Goal: Navigation & Orientation: Find specific page/section

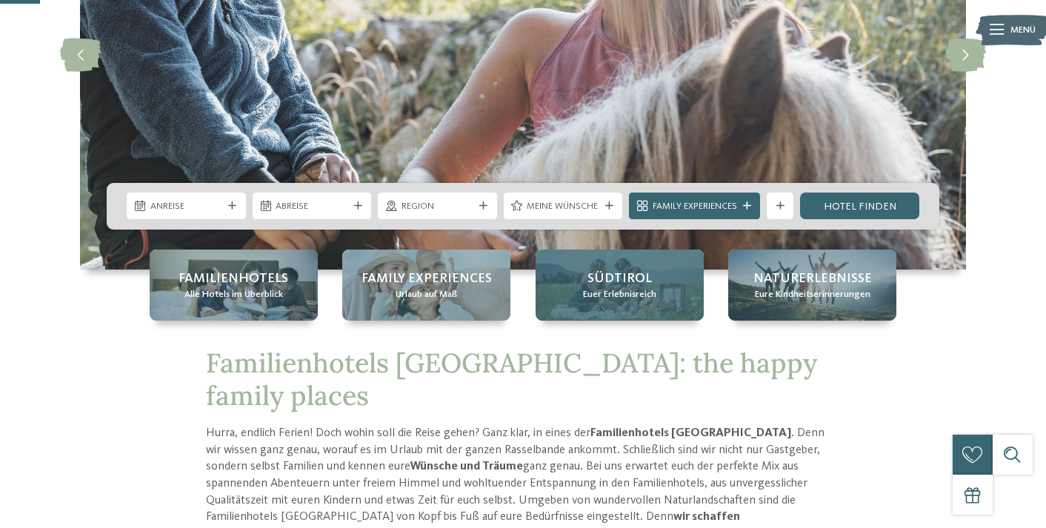
scroll to position [227, 0]
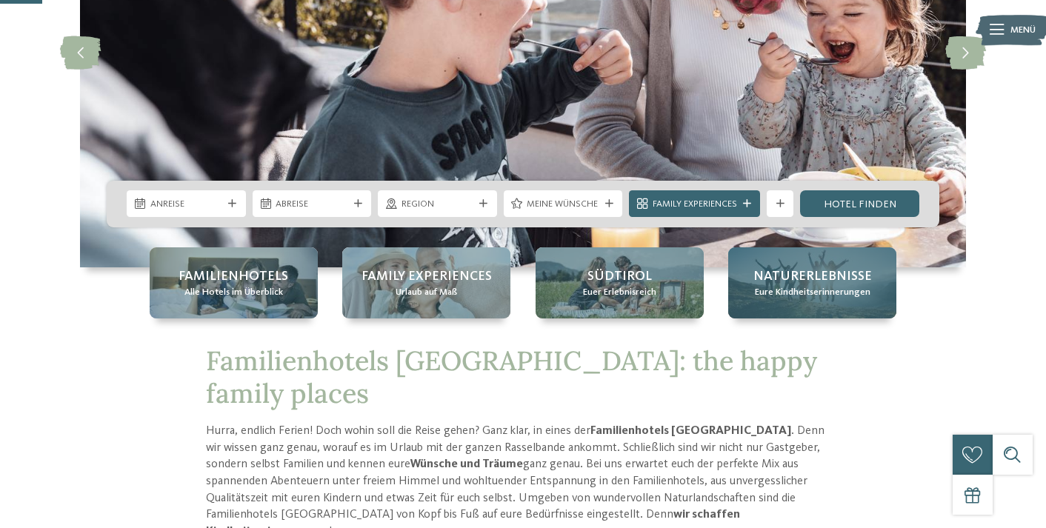
click at [784, 278] on span "Naturerlebnisse" at bounding box center [812, 276] width 119 height 19
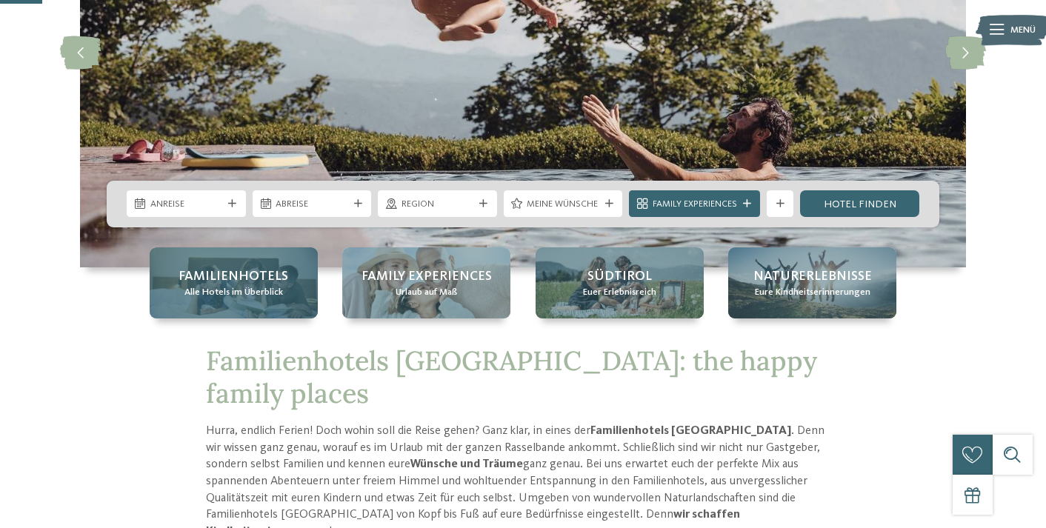
click at [229, 280] on span "Familienhotels" at bounding box center [234, 276] width 110 height 19
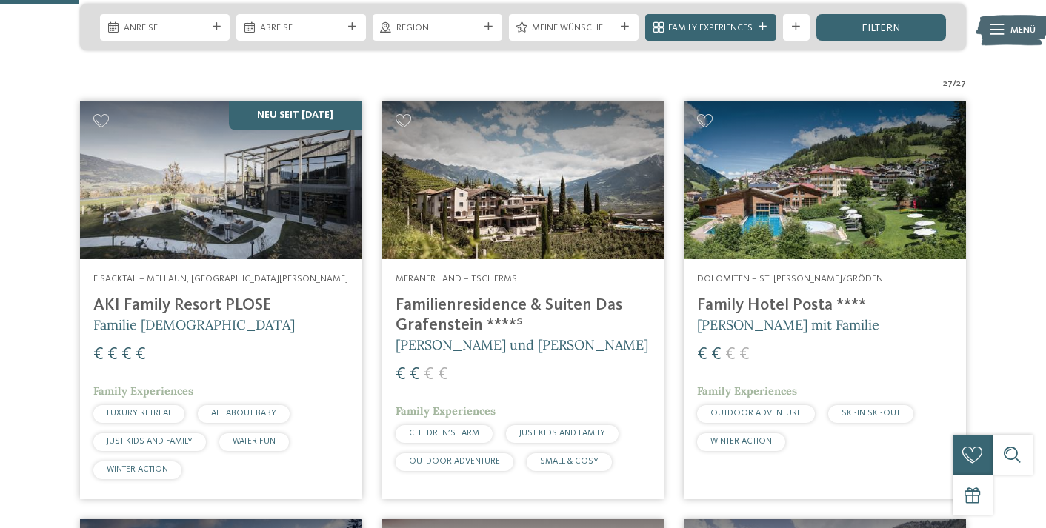
scroll to position [340, 0]
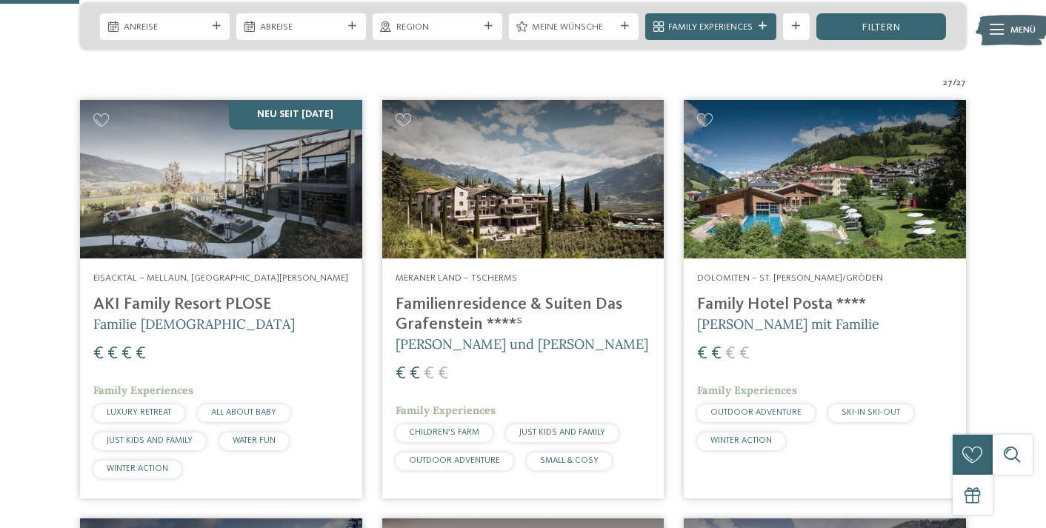
click at [176, 307] on h4 "AKI Family Resort PLOSE" at bounding box center [221, 305] width 256 height 20
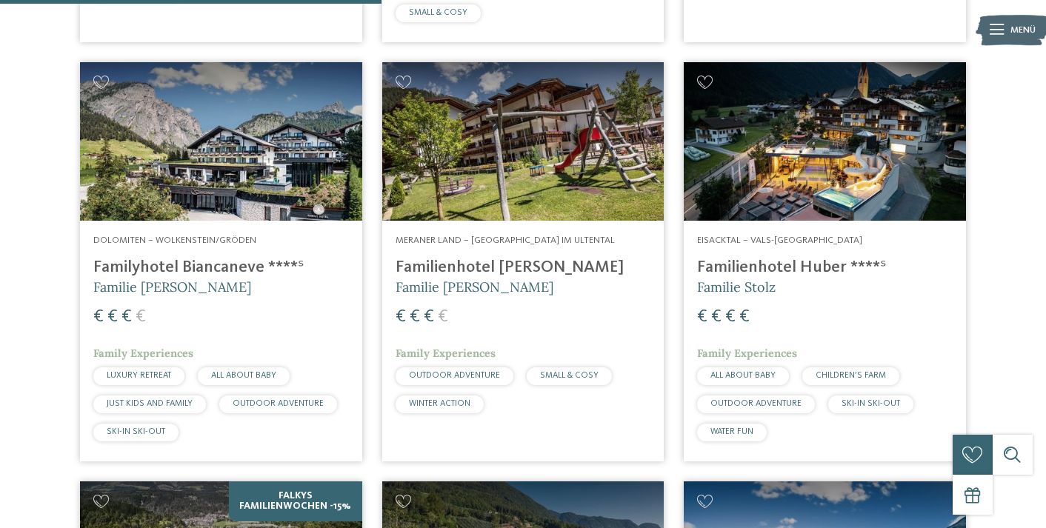
scroll to position [1639, 0]
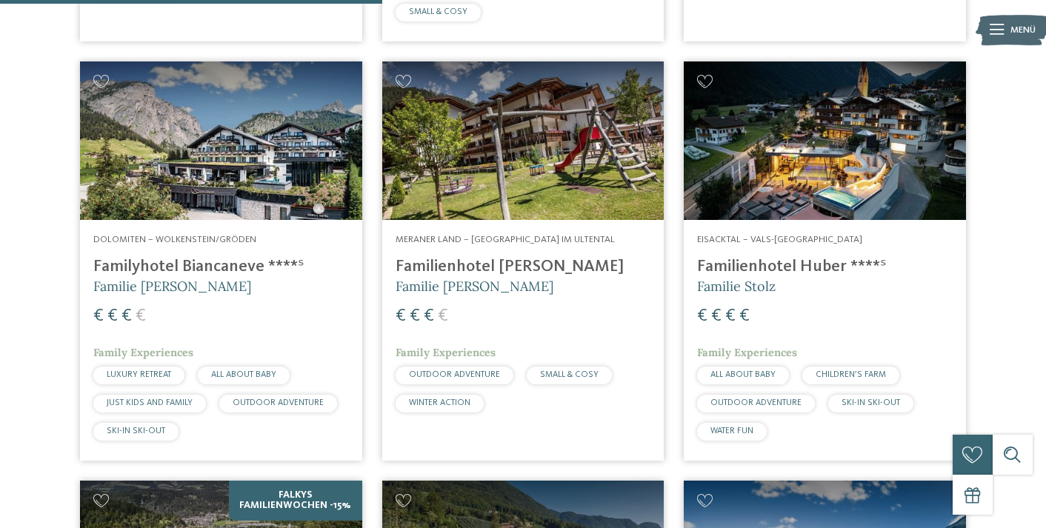
click at [216, 257] on h4 "Familyhotel Biancaneve ****ˢ" at bounding box center [221, 267] width 256 height 20
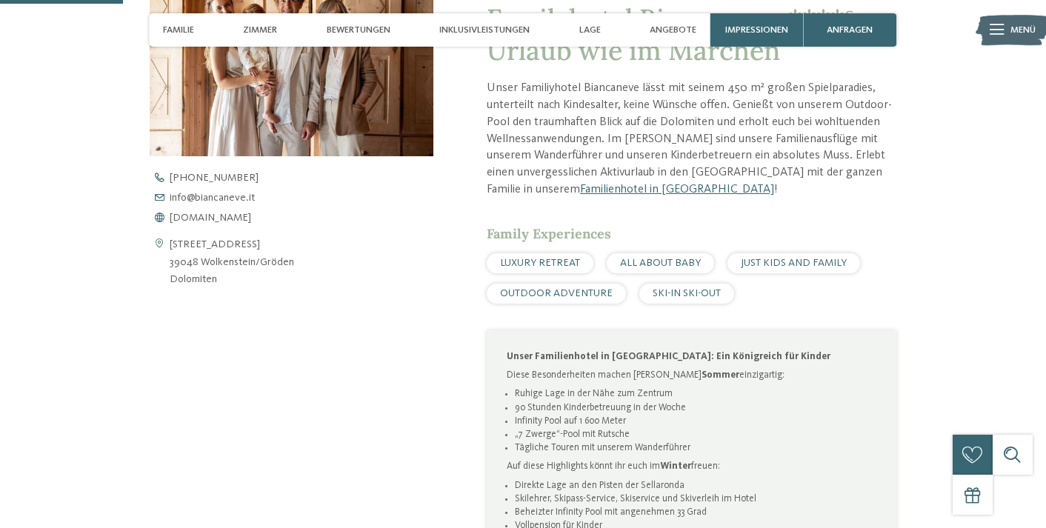
scroll to position [538, 0]
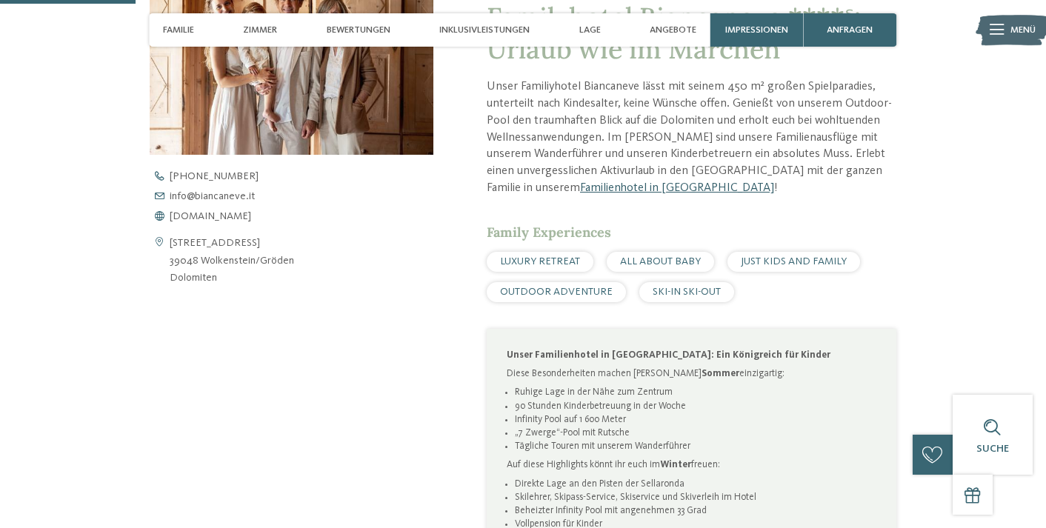
click at [586, 186] on link "Familienhotel in [GEOGRAPHIC_DATA]" at bounding box center [677, 188] width 194 height 12
